Goal: Task Accomplishment & Management: Manage account settings

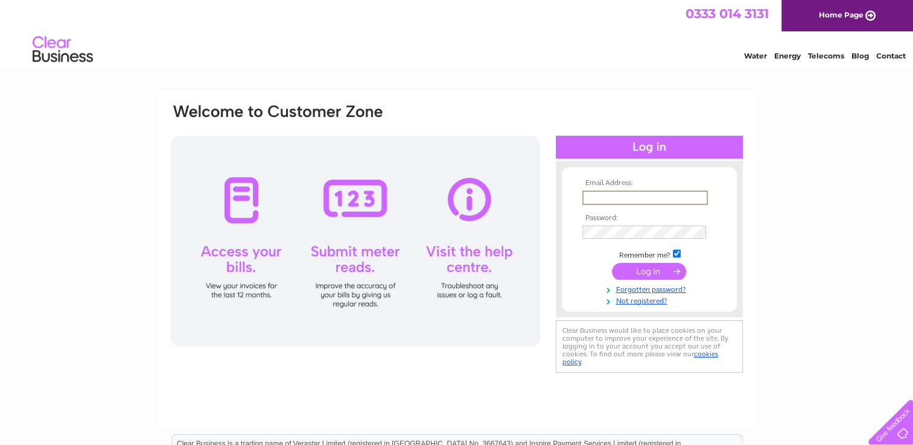
click at [639, 194] on input "text" at bounding box center [644, 198] width 125 height 14
type input "[EMAIL_ADDRESS][DOMAIN_NAME]"
click at [655, 288] on link "Forgotten password?" at bounding box center [650, 288] width 137 height 11
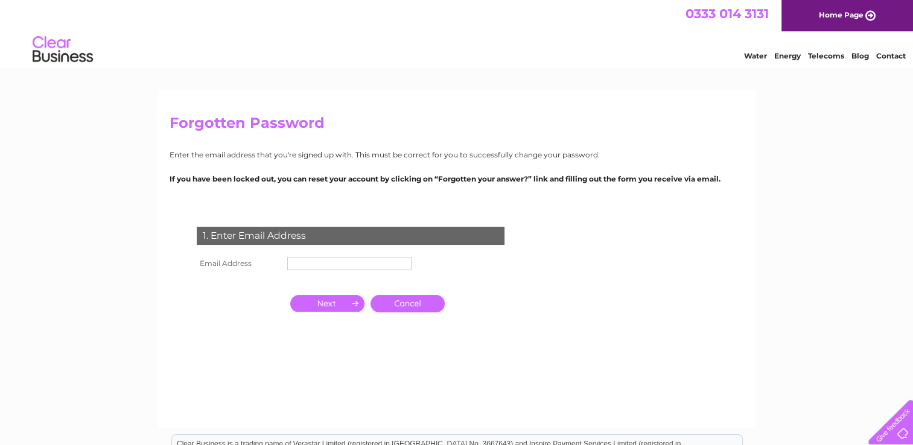
click at [323, 266] on input "text" at bounding box center [349, 263] width 124 height 13
type input "[EMAIL_ADDRESS][DOMAIN_NAME]"
click at [310, 299] on input "button" at bounding box center [327, 303] width 74 height 17
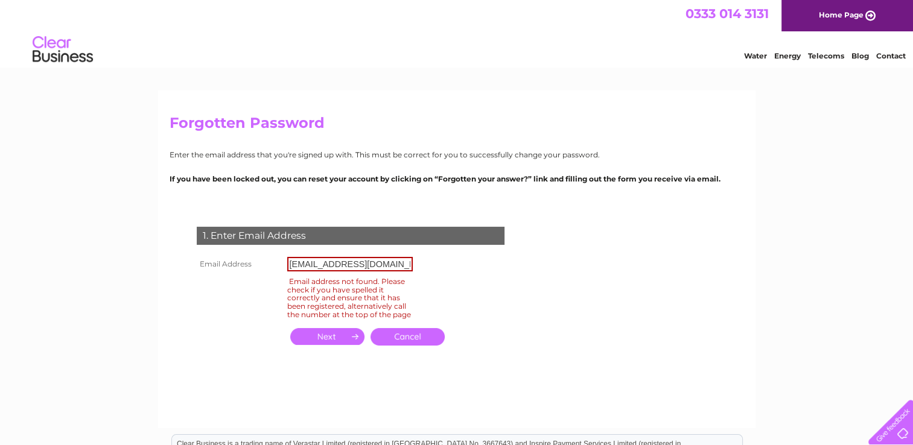
click at [512, 277] on div "1. Enter Email Address Email Address weststreetgarage@outlook.com Email address…" at bounding box center [353, 293] width 367 height 157
click at [413, 346] on link "Cancel" at bounding box center [407, 336] width 74 height 17
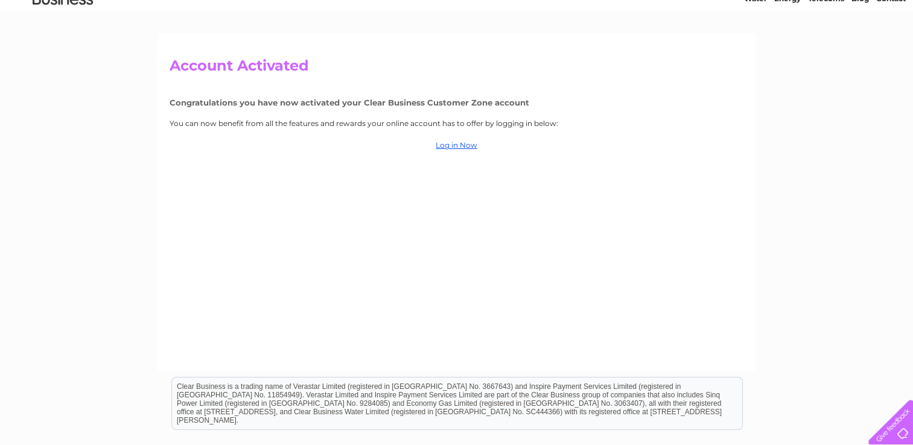
scroll to position [181, 0]
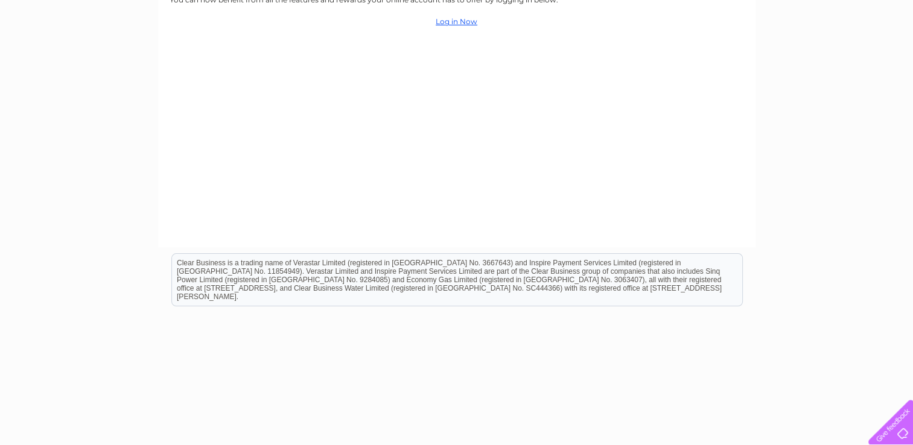
drag, startPoint x: 567, startPoint y: 346, endPoint x: 673, endPoint y: 375, distance: 110.1
click at [567, 325] on html "Clear Business is a trading name of Verastar Limited (registered in [GEOGRAPHIC…" at bounding box center [456, 285] width 913 height 77
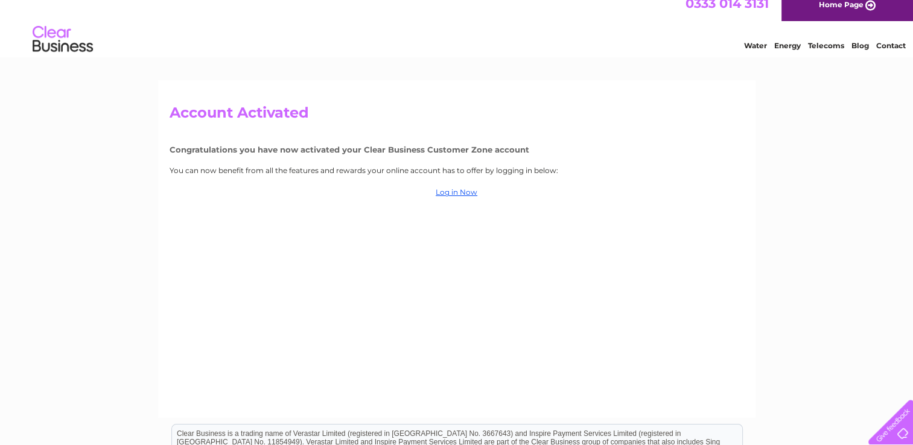
scroll to position [0, 0]
